Goal: Complete application form

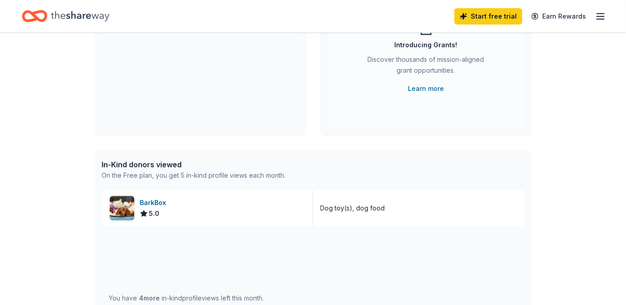
scroll to position [124, 0]
click at [164, 203] on div "BarkBox" at bounding box center [155, 202] width 30 height 11
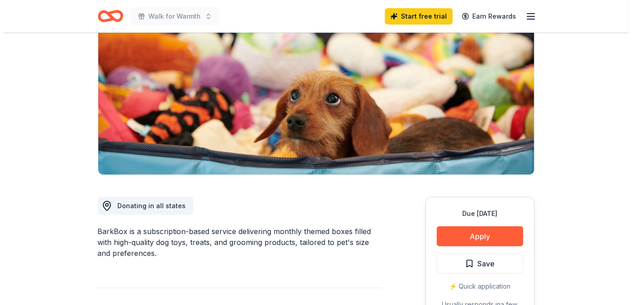
scroll to position [82, 0]
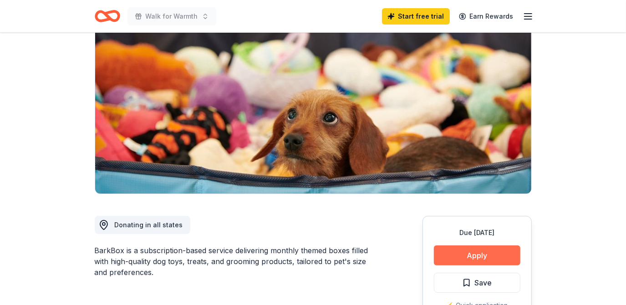
click at [474, 261] on button "Apply" at bounding box center [477, 256] width 86 height 20
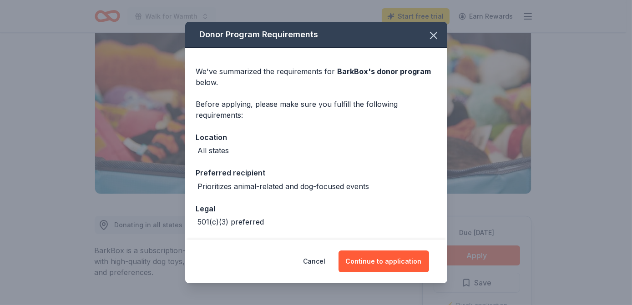
scroll to position [36, 0]
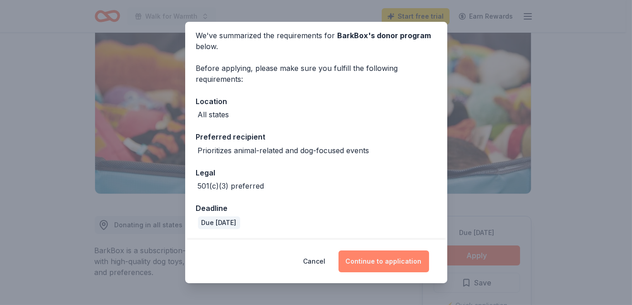
click at [382, 259] on button "Continue to application" at bounding box center [384, 262] width 91 height 22
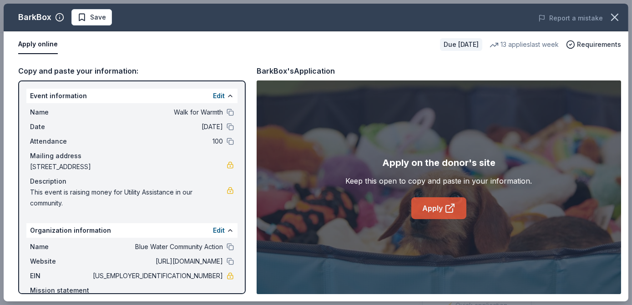
click at [416, 208] on link "Apply" at bounding box center [438, 209] width 55 height 22
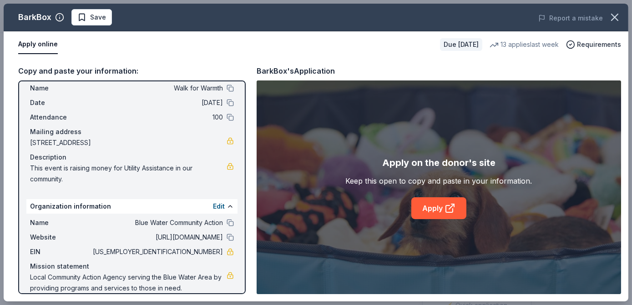
scroll to position [46, 0]
